Goal: Information Seeking & Learning: Learn about a topic

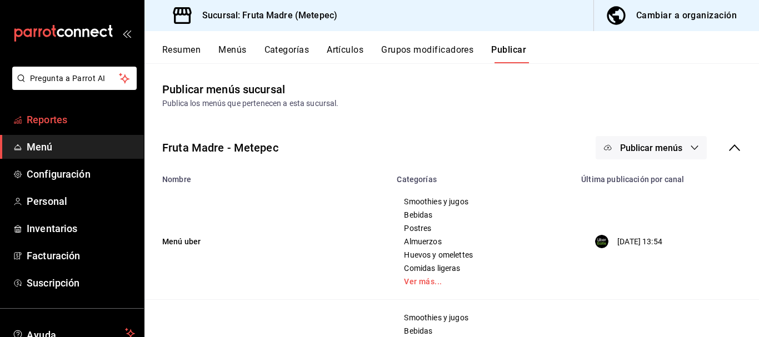
click at [36, 114] on span "Reportes" at bounding box center [81, 119] width 108 height 15
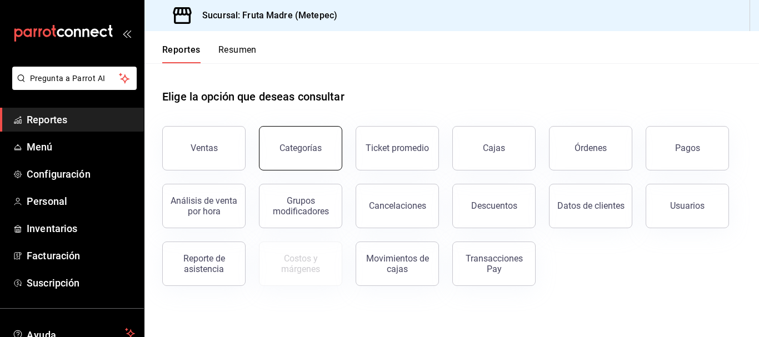
click at [278, 164] on button "Categorías" at bounding box center [300, 148] width 83 height 44
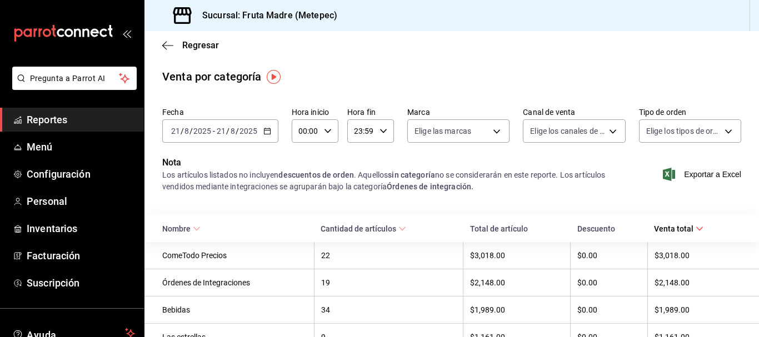
click at [267, 132] on icon "button" at bounding box center [267, 131] width 8 height 8
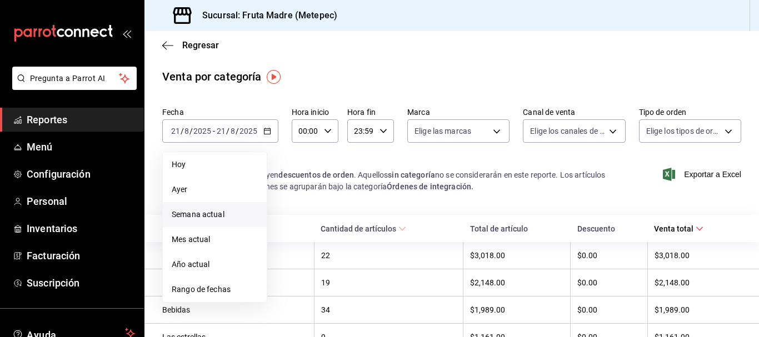
click at [219, 211] on span "Semana actual" at bounding box center [215, 215] width 86 height 12
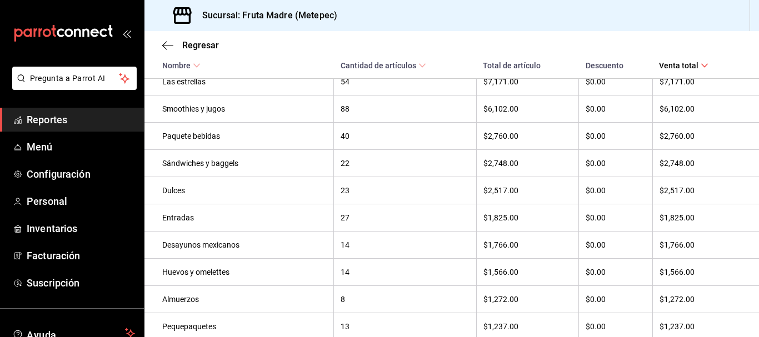
scroll to position [278, 0]
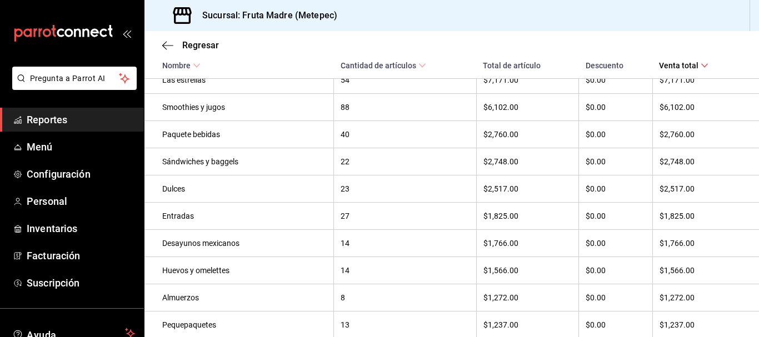
click at [202, 193] on div "Dulces" at bounding box center [244, 188] width 164 height 9
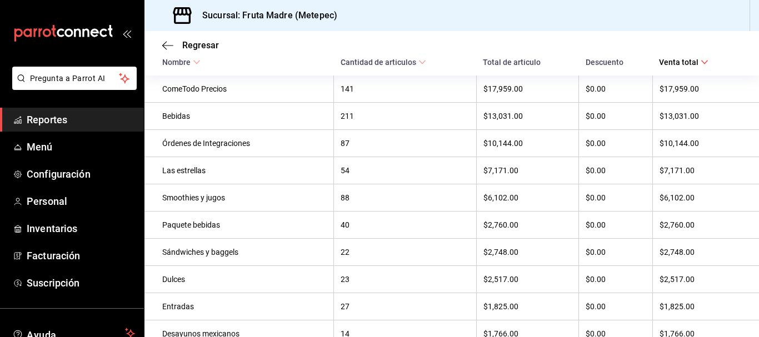
scroll to position [0, 0]
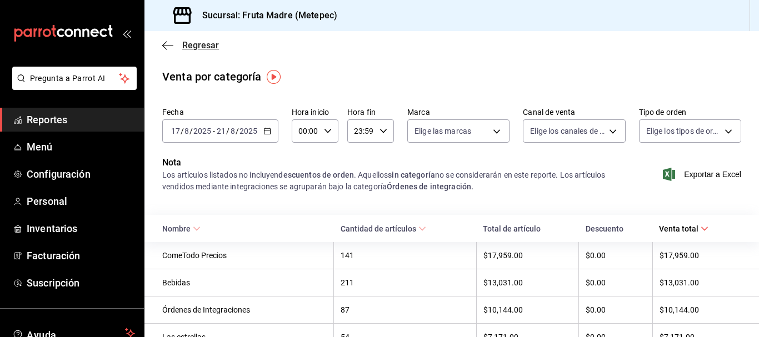
click at [164, 43] on icon "button" at bounding box center [167, 46] width 11 height 10
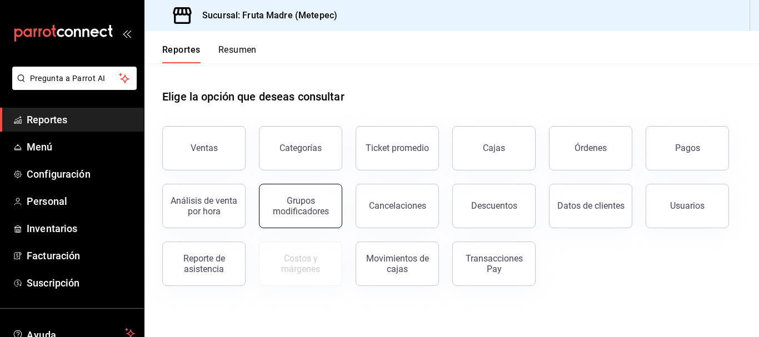
click at [287, 217] on button "Grupos modificadores" at bounding box center [300, 206] width 83 height 44
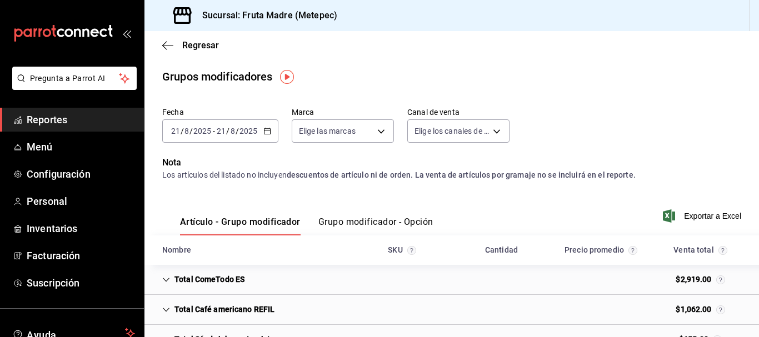
click at [265, 130] on icon "button" at bounding box center [267, 131] width 8 height 8
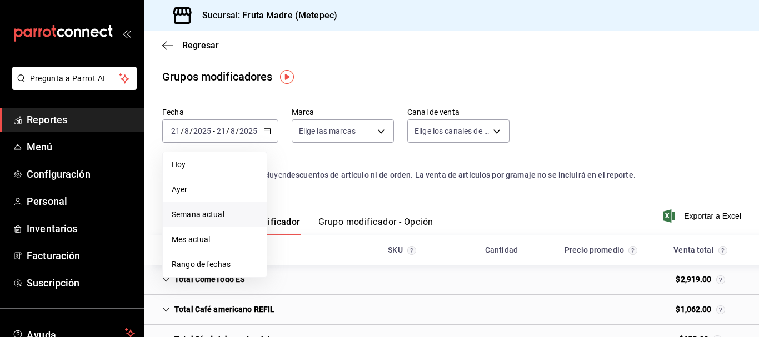
click at [233, 218] on span "Semana actual" at bounding box center [215, 215] width 86 height 12
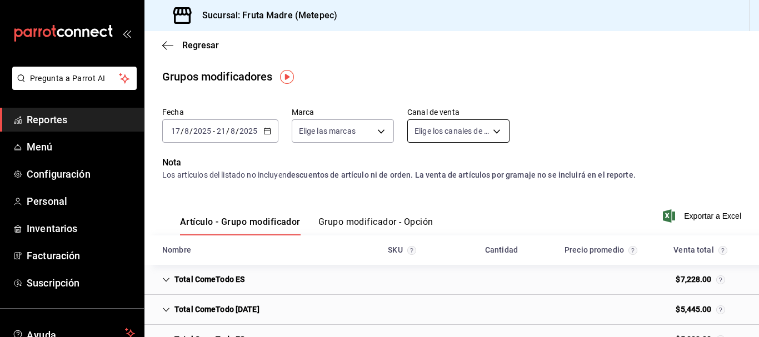
click at [459, 135] on body "Pregunta a Parrot AI Reportes Menú Configuración Personal Inventarios Facturaci…" at bounding box center [379, 168] width 759 height 337
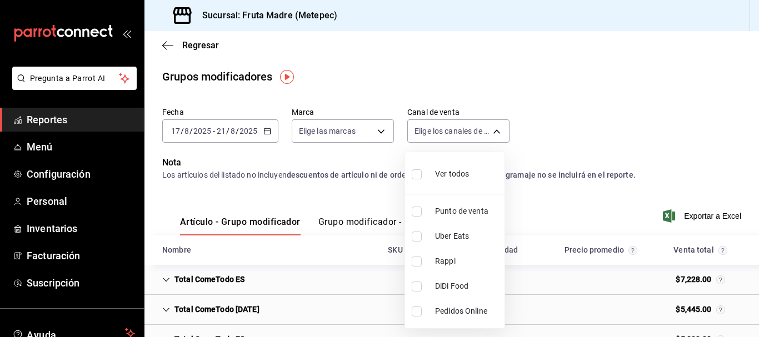
click at [480, 203] on li "Punto de venta" at bounding box center [454, 211] width 99 height 25
type input "PARROT"
checkbox input "true"
click at [564, 118] on div at bounding box center [379, 168] width 759 height 337
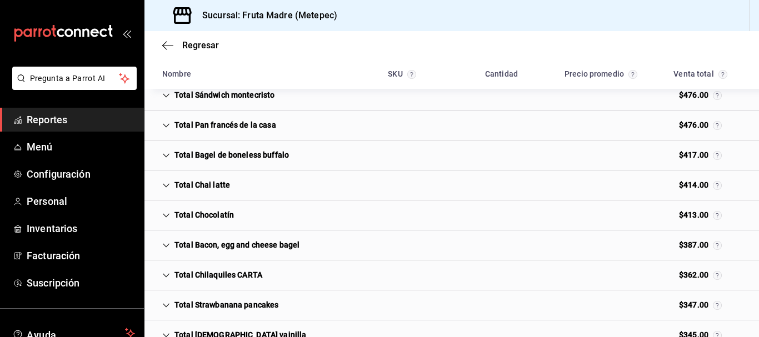
scroll to position [992, 0]
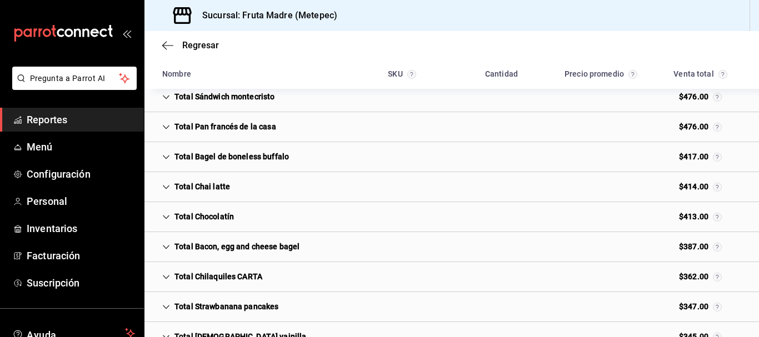
click at [192, 216] on div "Total Chocolatín" at bounding box center [197, 217] width 89 height 21
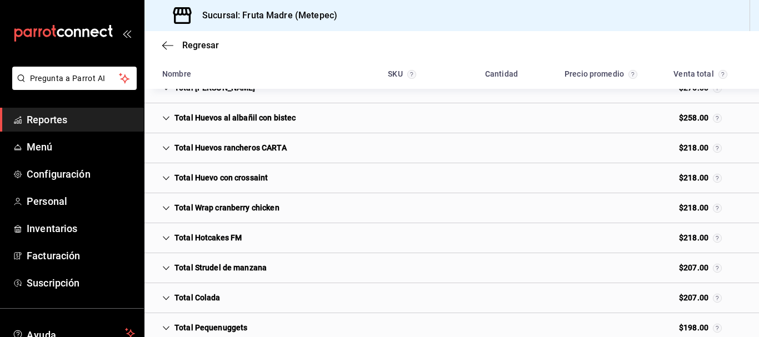
scroll to position [1597, 0]
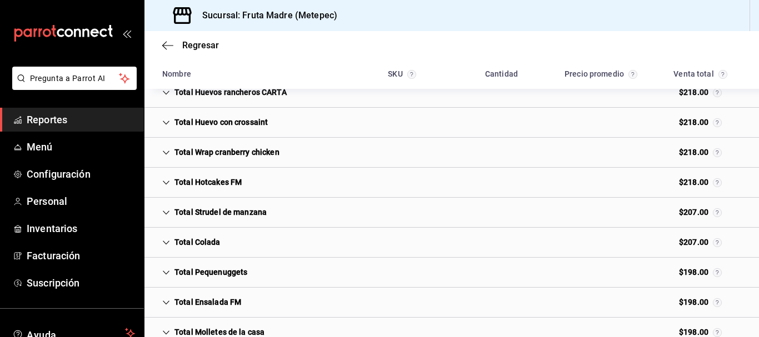
click at [263, 208] on div "Total Strudel de manzana" at bounding box center [214, 212] width 122 height 21
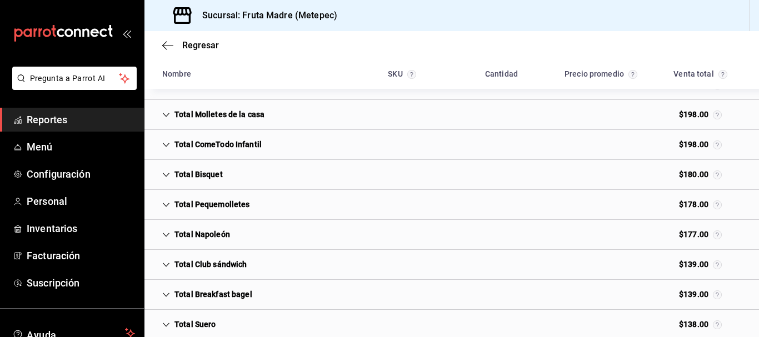
scroll to position [1930, 0]
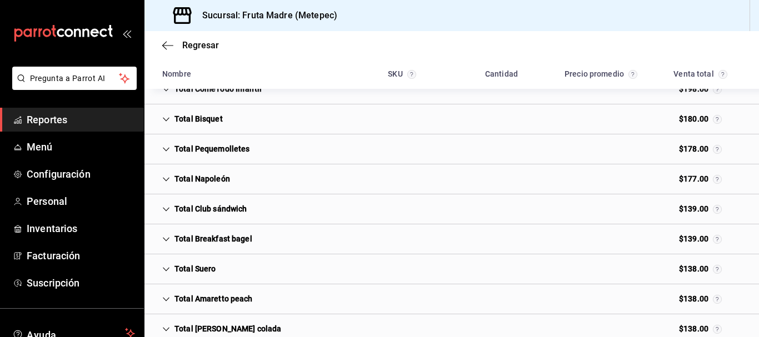
click at [288, 190] on div "Total Napoleón $177.00" at bounding box center [451, 179] width 614 height 30
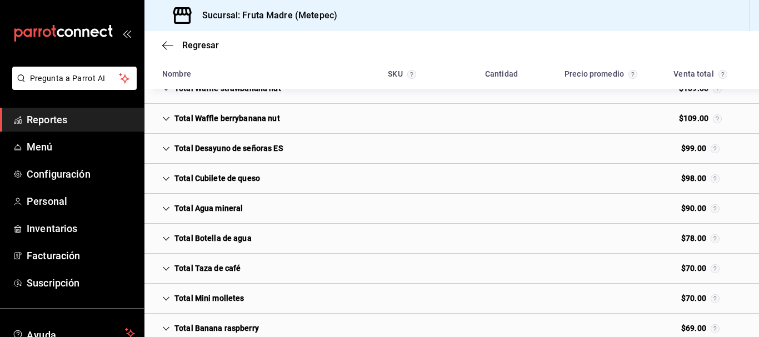
scroll to position [2483, 0]
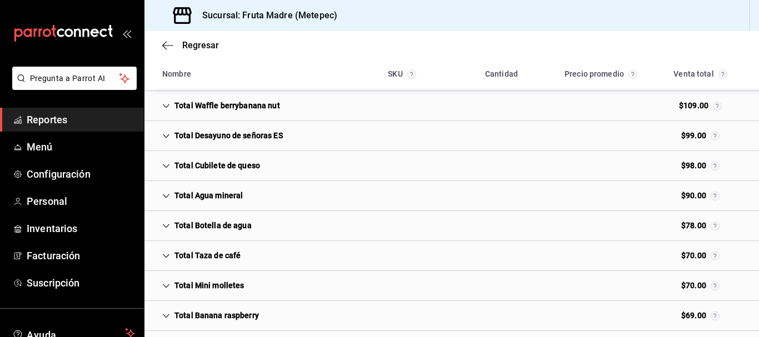
click at [293, 168] on div "Total Cubilete de queso $98.00" at bounding box center [451, 166] width 614 height 30
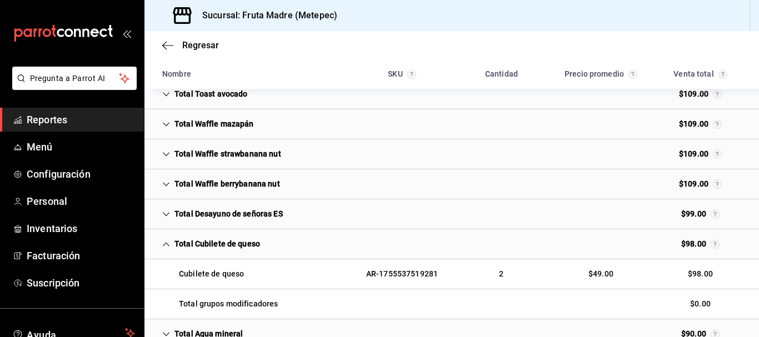
scroll to position [2422, 0]
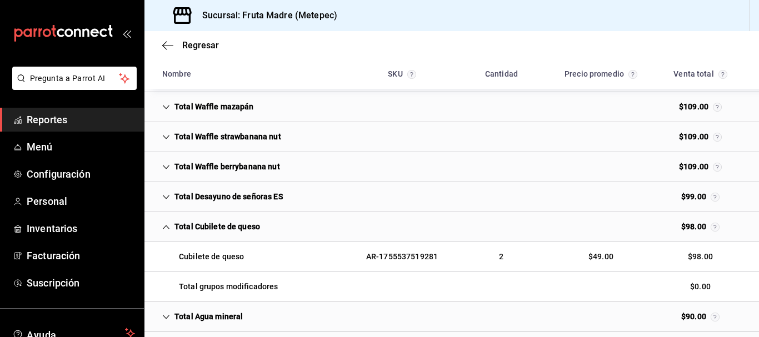
click at [318, 233] on div "Total Cubilete de queso $98.00" at bounding box center [451, 227] width 614 height 30
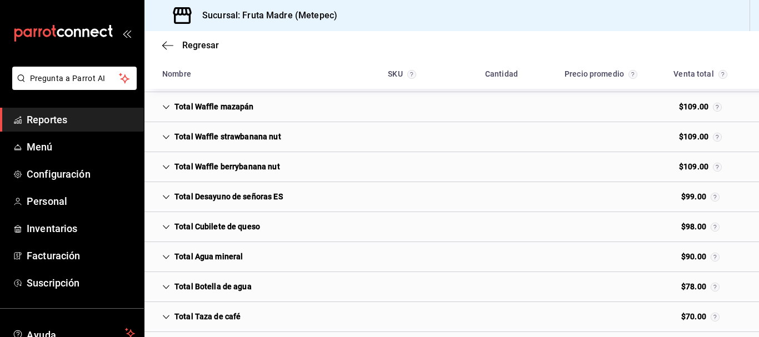
click at [607, 238] on div "Total Cubilete de queso $98.00" at bounding box center [451, 227] width 614 height 30
